Goal: Task Accomplishment & Management: Manage account settings

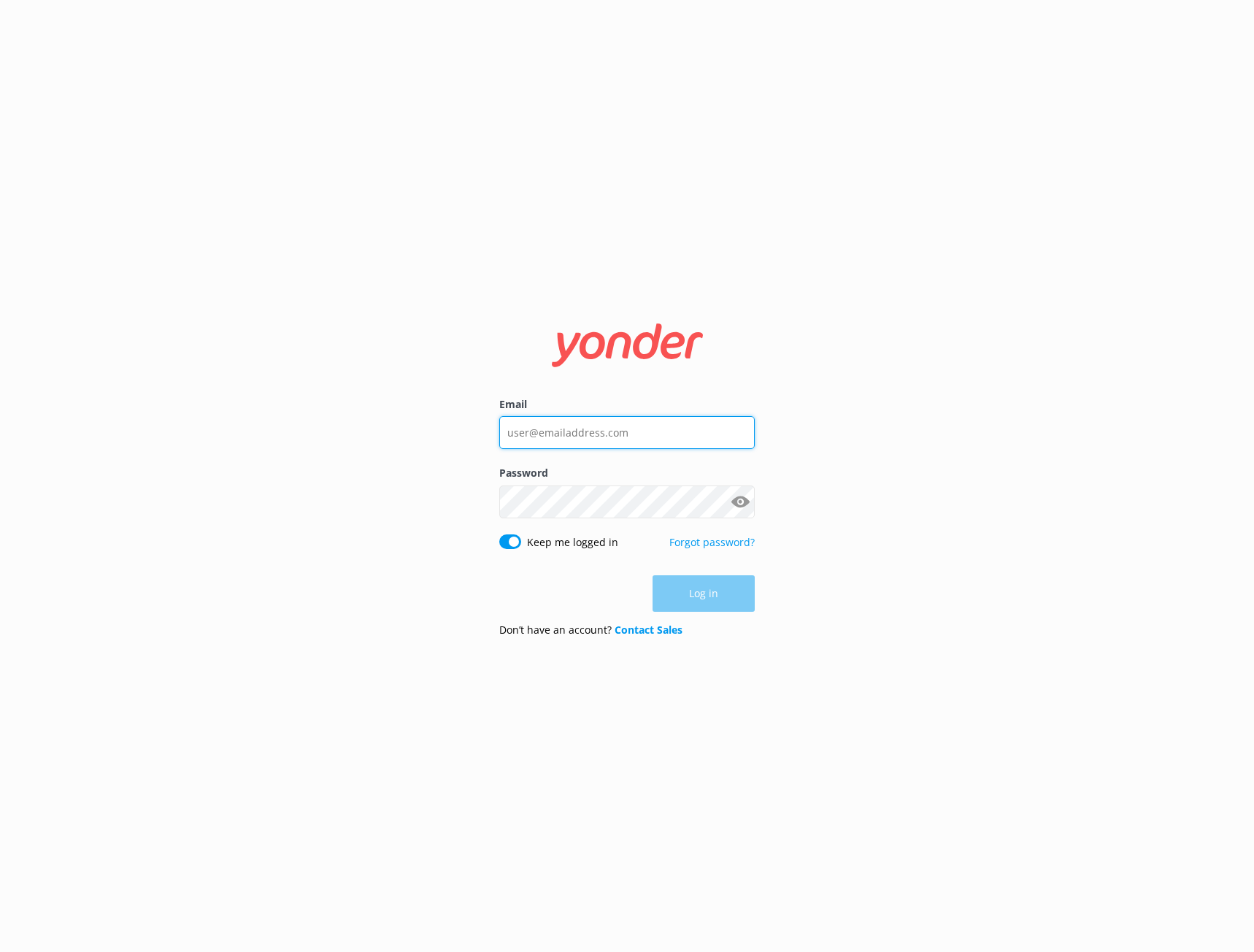
type input "[EMAIL_ADDRESS][DOMAIN_NAME]"
click at [542, 604] on div "Log in" at bounding box center [627, 594] width 255 height 37
click at [800, 588] on div "Email [EMAIL_ADDRESS][DOMAIN_NAME] Password Show password Keep me logged in For…" at bounding box center [627, 476] width 1254 height 952
click at [742, 598] on button "Log in" at bounding box center [704, 594] width 102 height 37
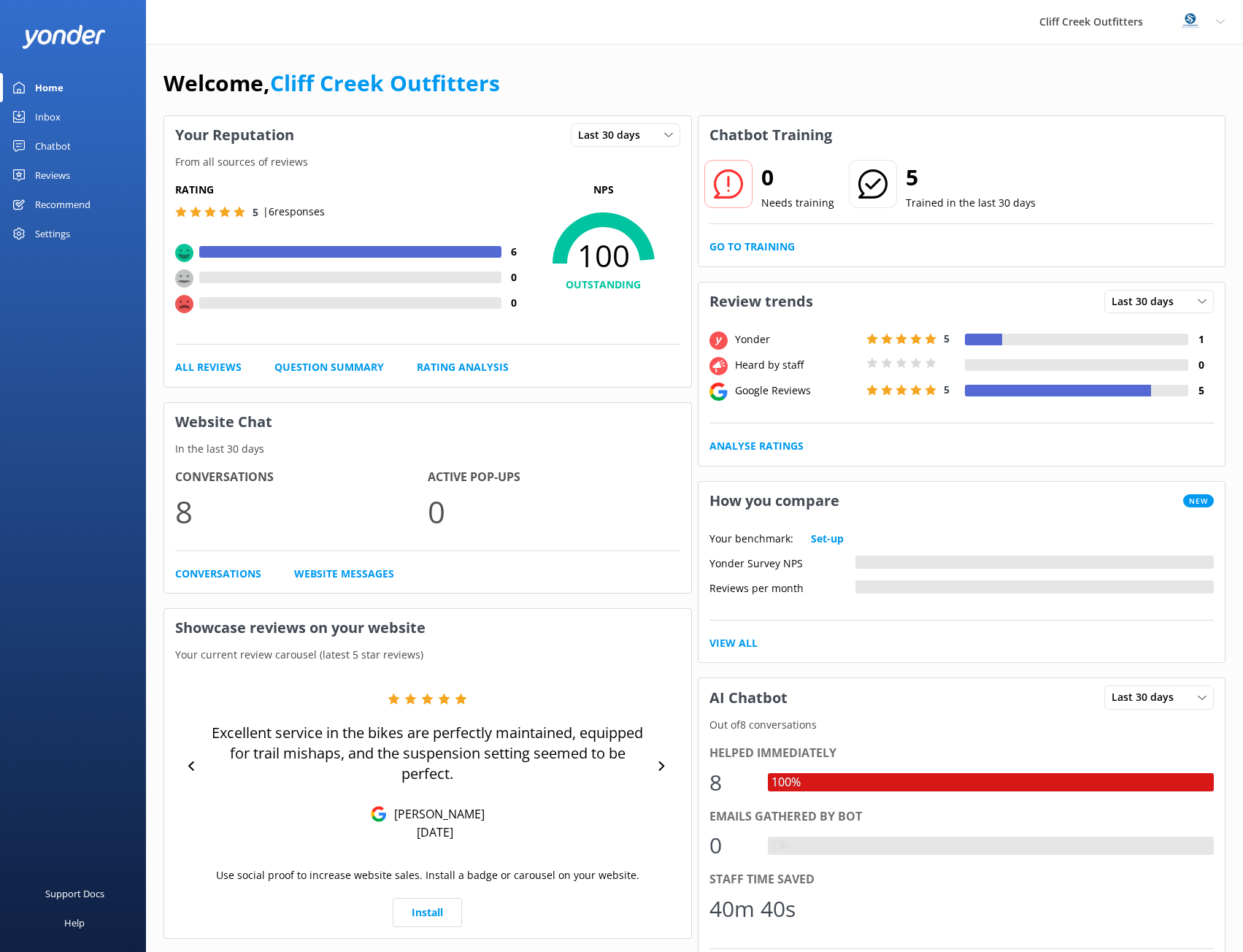
click at [60, 174] on div "Reviews" at bounding box center [52, 175] width 35 height 30
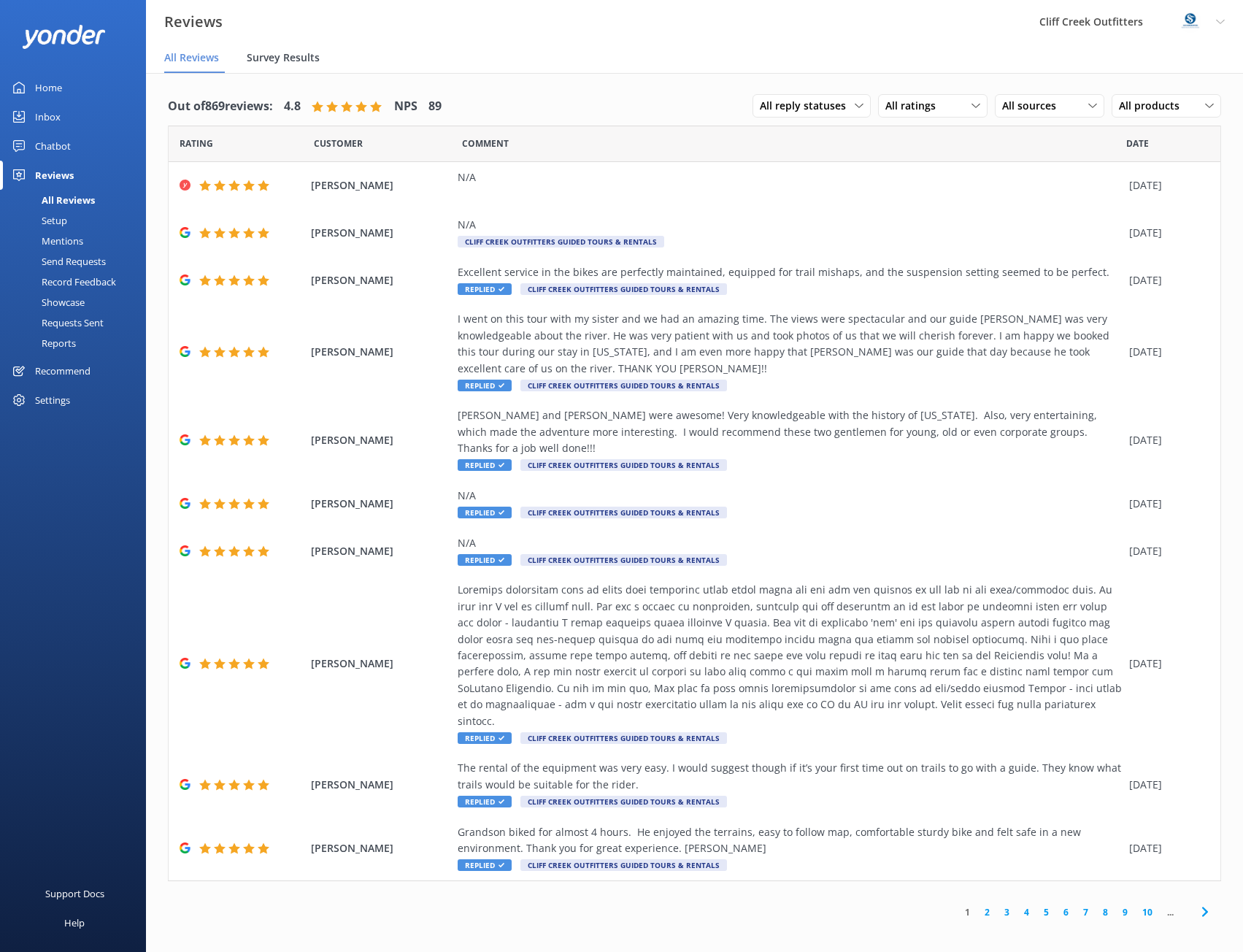
click at [286, 54] on span "Survey Results" at bounding box center [283, 58] width 73 height 15
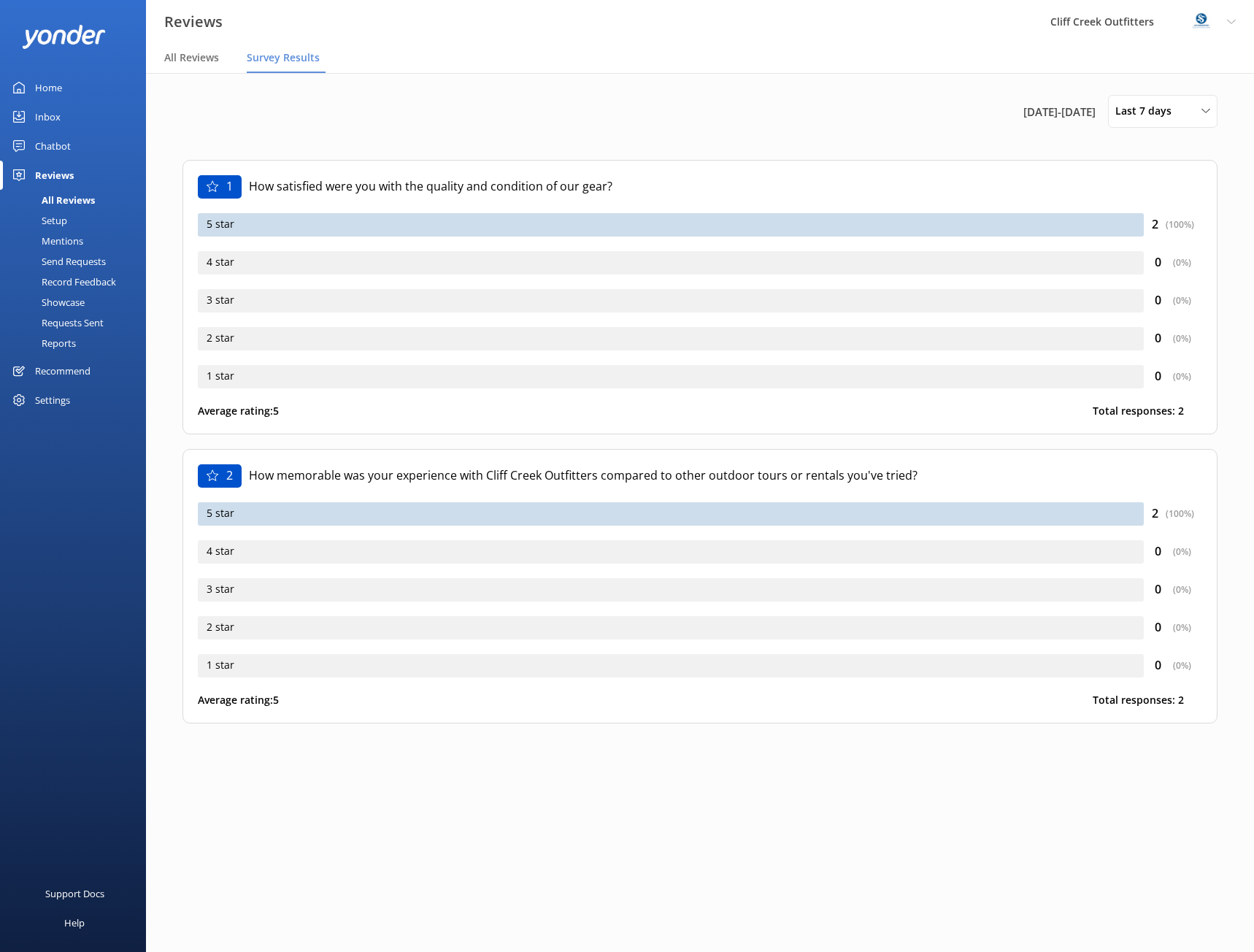
click at [251, 228] on div "5 star" at bounding box center [671, 225] width 947 height 23
click at [1178, 229] on div "( 100 %)" at bounding box center [1180, 225] width 29 height 14
click at [299, 230] on div "5 star" at bounding box center [671, 225] width 947 height 23
click at [221, 189] on div "1" at bounding box center [220, 187] width 44 height 23
click at [409, 480] on p "How memorable was your experience with Cliff Creek Outfitters compared to other…" at bounding box center [725, 476] width 954 height 19
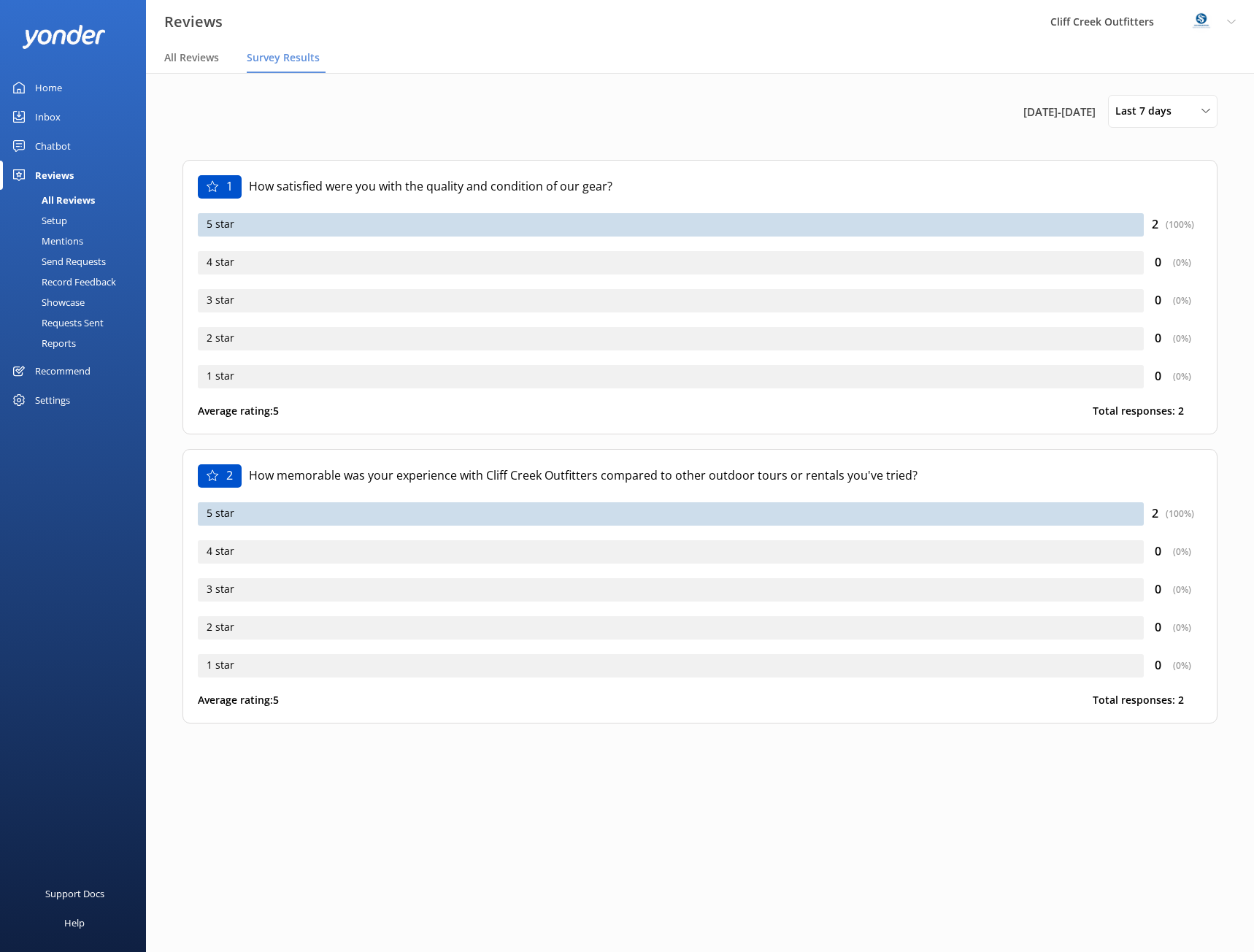
click at [408, 512] on div "5 star" at bounding box center [671, 514] width 947 height 23
click at [198, 57] on span "All Reviews" at bounding box center [191, 58] width 54 height 15
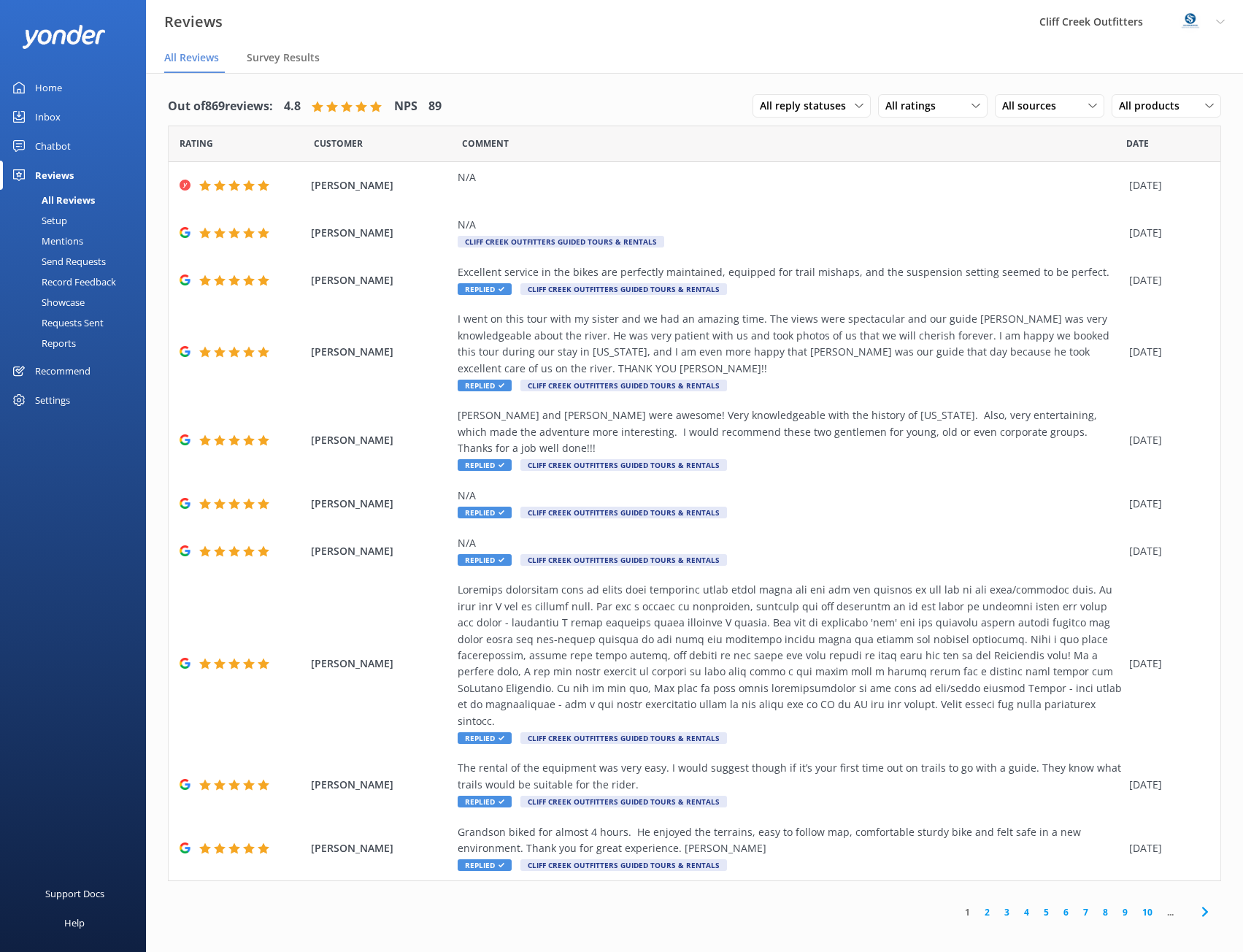
click at [56, 220] on div "Setup" at bounding box center [37, 220] width 58 height 20
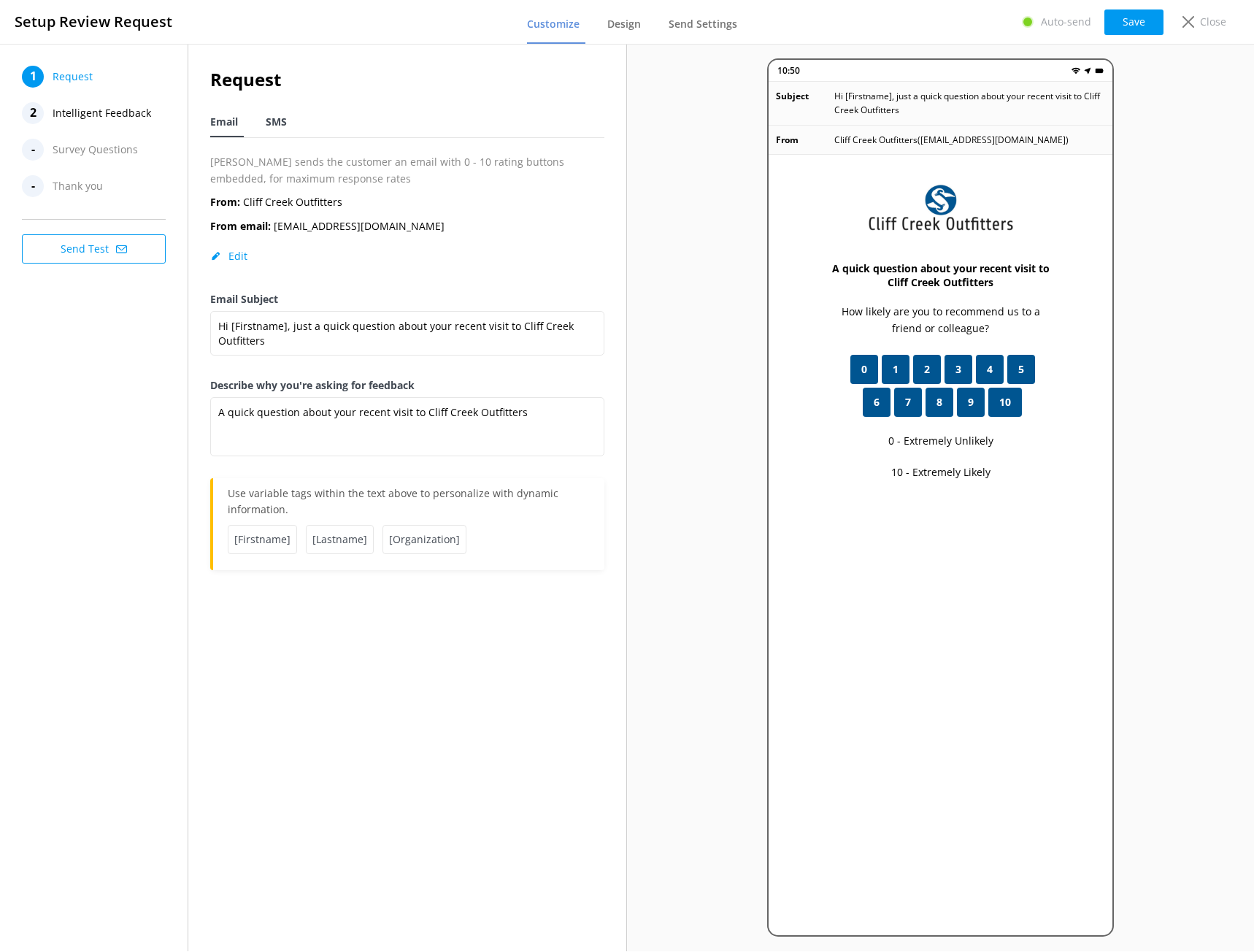
click at [288, 122] on div "SMS" at bounding box center [279, 123] width 27 height 30
type textarea "Hi [Firstname], thanks for visiting us at [Organization]. Just a quick follow u…"
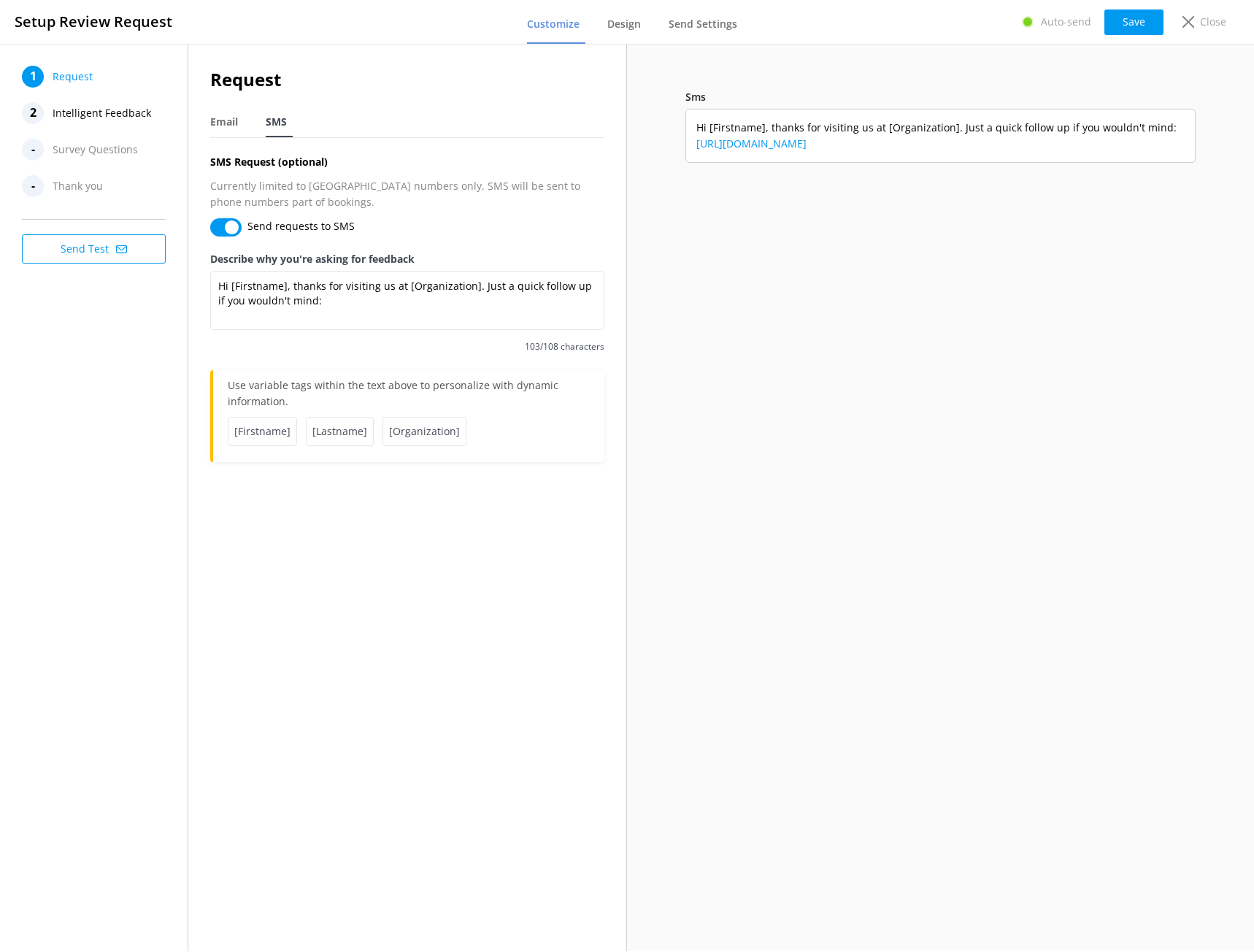
click at [68, 72] on span "Request" at bounding box center [73, 76] width 40 height 22
click at [542, 23] on span "Customize" at bounding box center [553, 24] width 53 height 15
click at [631, 23] on span "Design" at bounding box center [623, 24] width 33 height 15
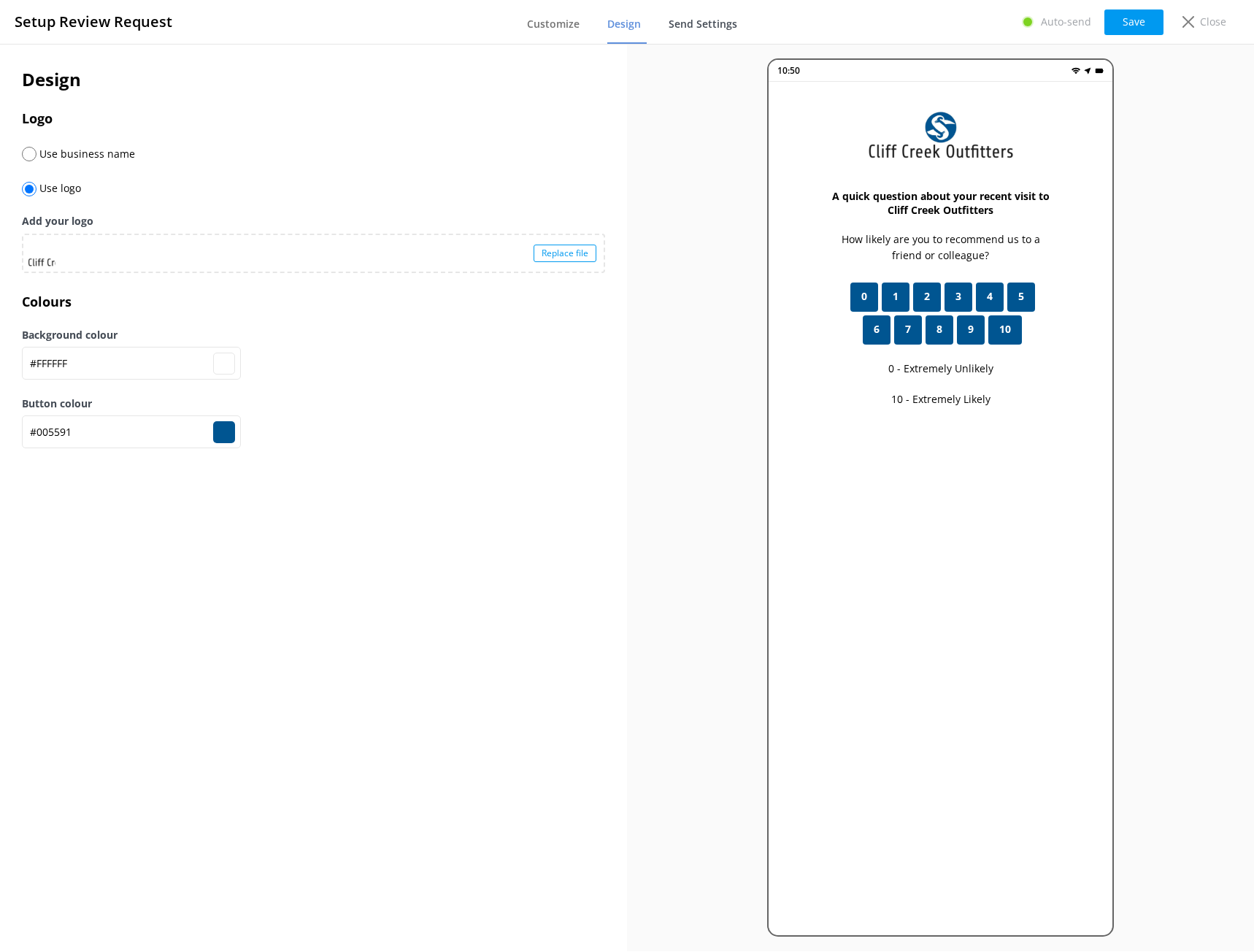
click at [718, 29] on span "Send Settings" at bounding box center [703, 24] width 68 height 15
